Goal: Obtain resource: Obtain resource

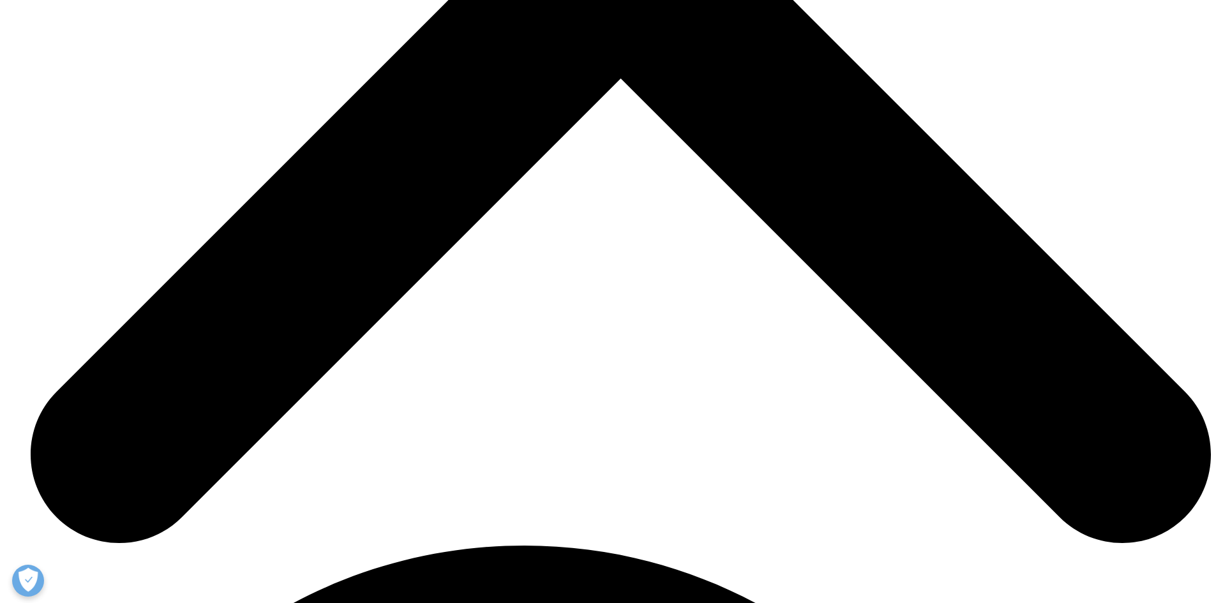
scroll to position [5937, 0]
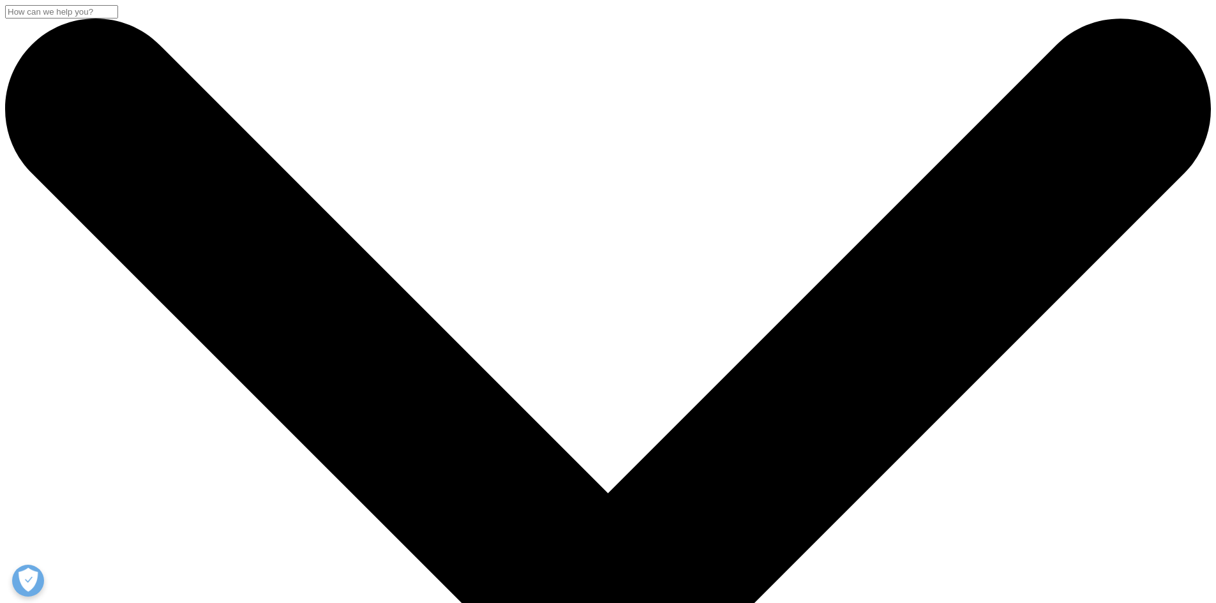
click at [116, 376] on link "Supplier Instructions" at bounding box center [74, 370] width 86 height 11
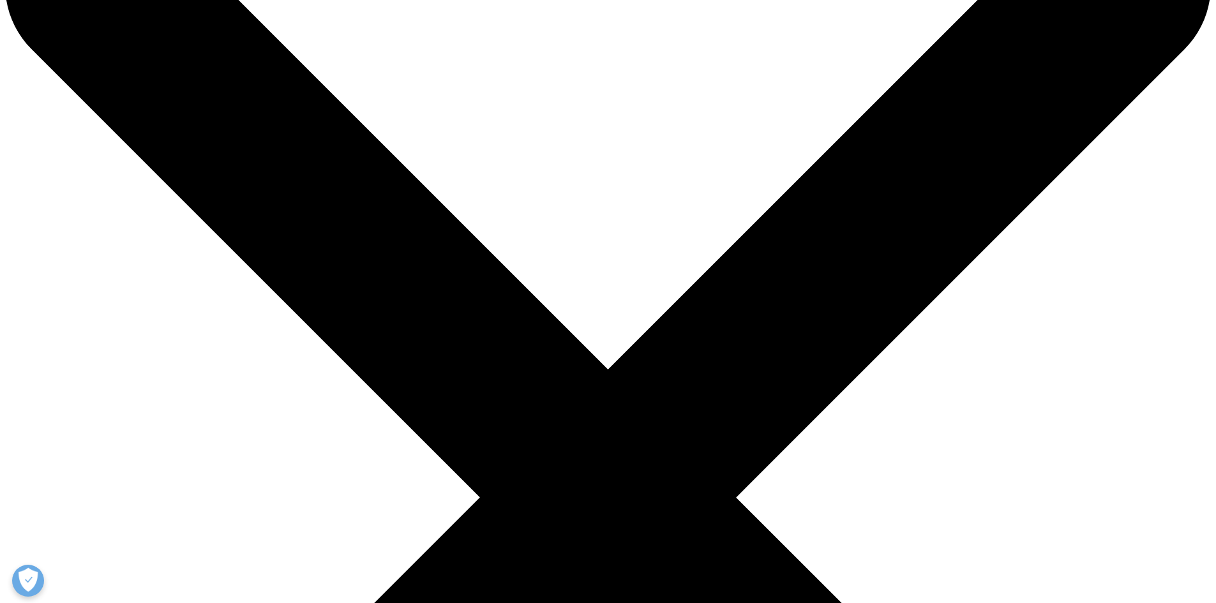
scroll to position [128, 0]
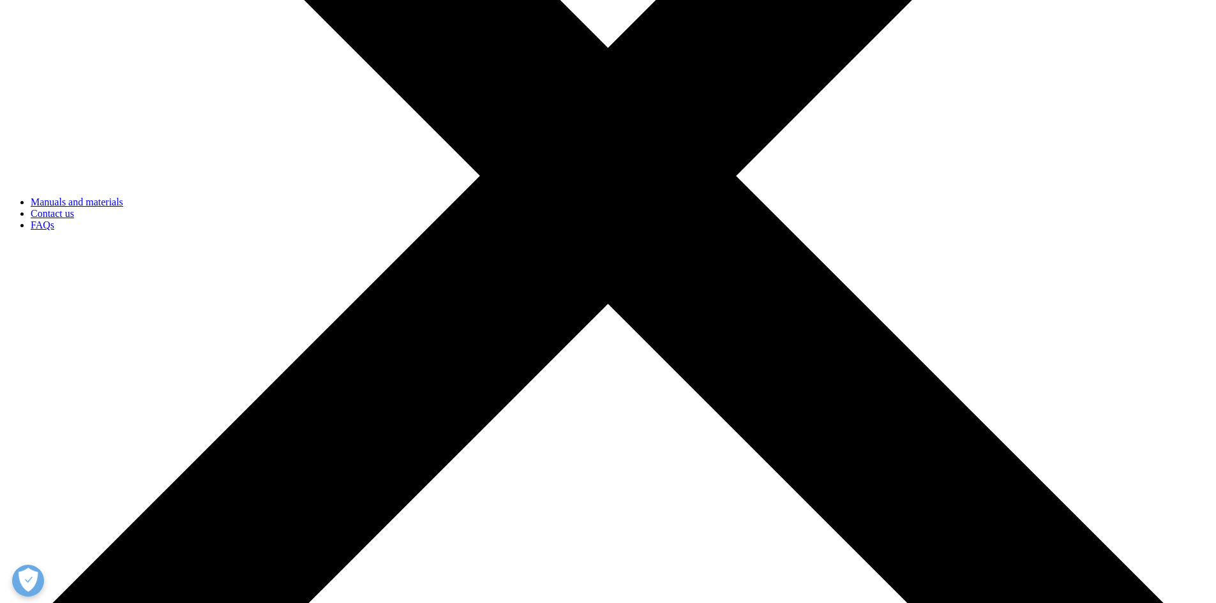
scroll to position [447, 0]
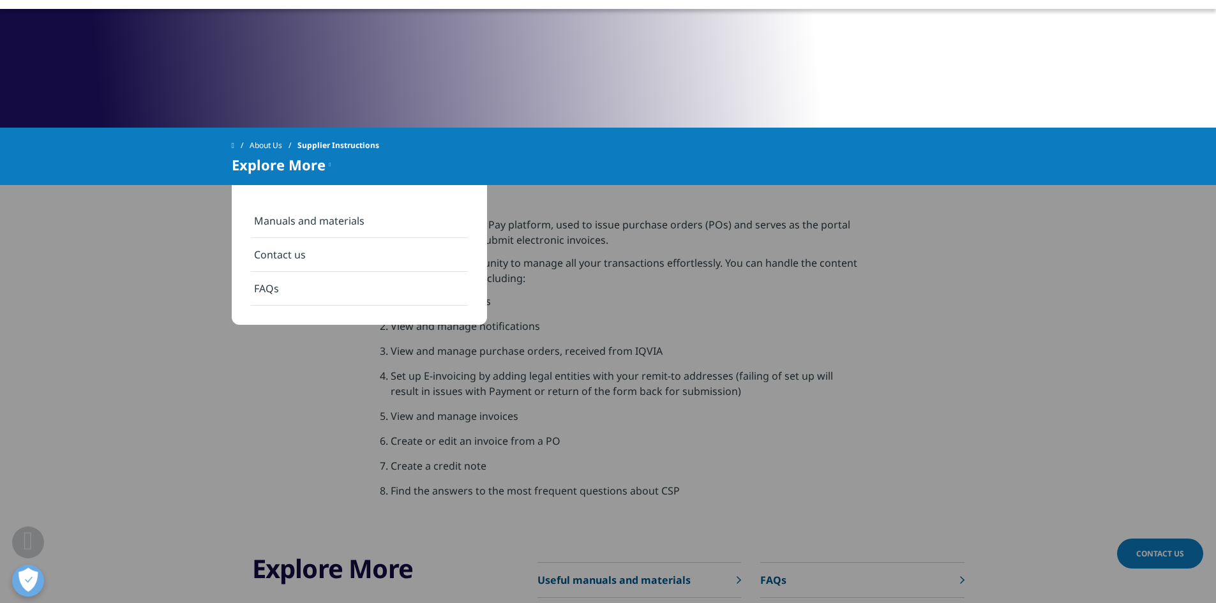
click at [515, 485] on li "Find the answers to the most frequent questions about CSP" at bounding box center [624, 495] width 467 height 25
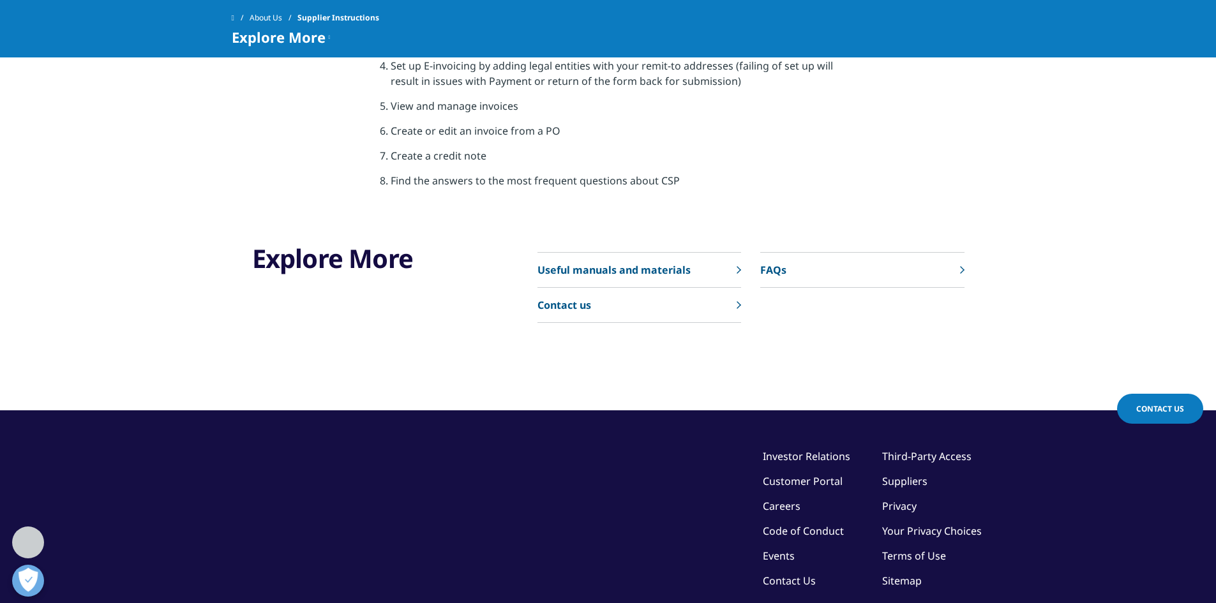
scroll to position [702, 0]
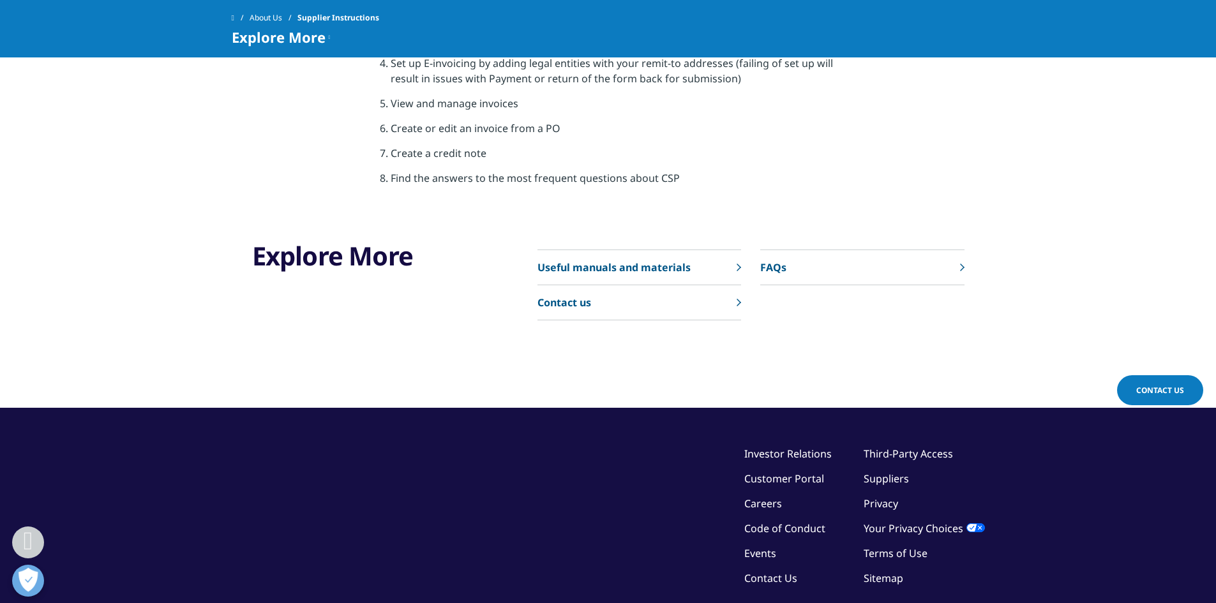
click at [566, 267] on p "Useful manuals and materials" at bounding box center [613, 267] width 153 height 15
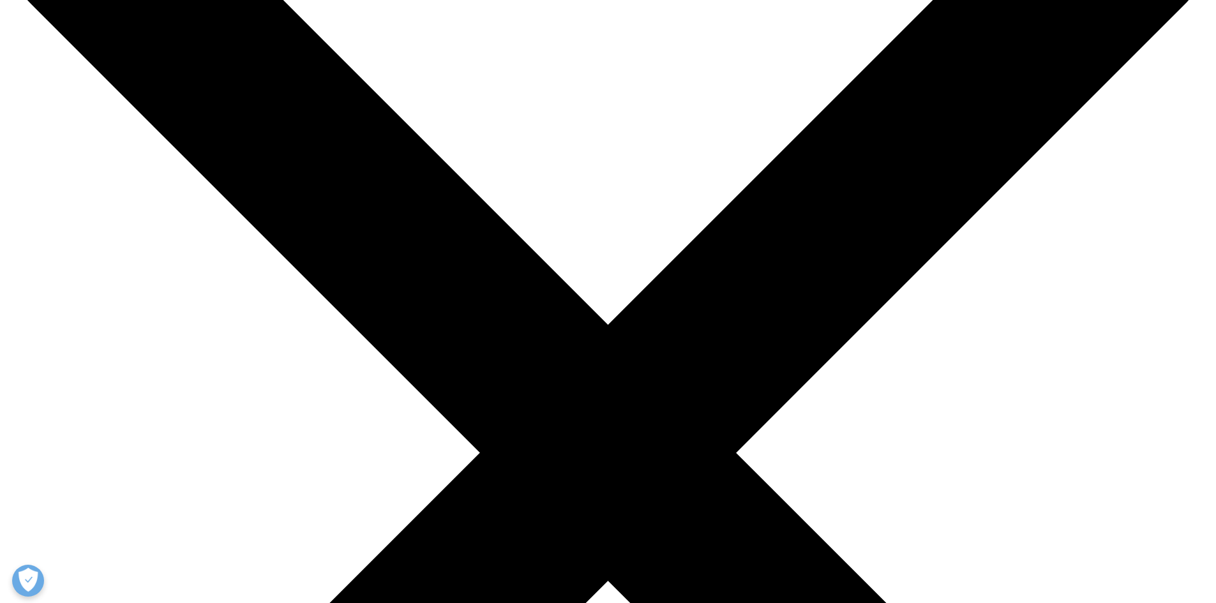
scroll to position [192, 0]
